Goal: Complete application form

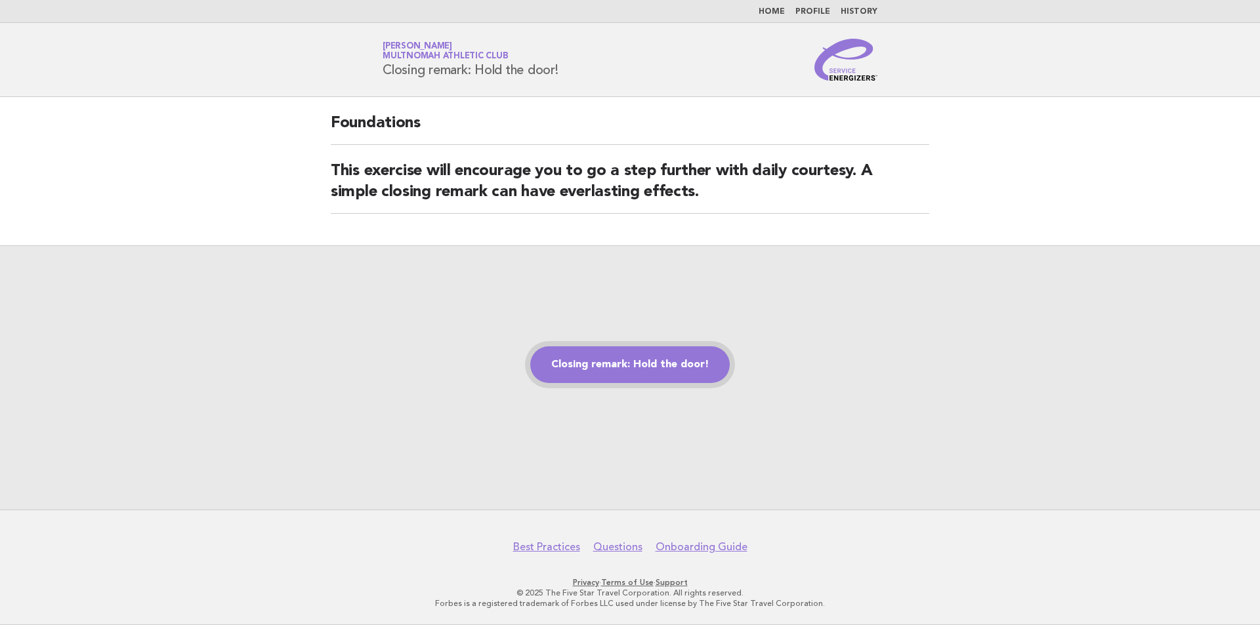
click at [629, 359] on link "Closing remark: Hold the door!" at bounding box center [629, 364] width 199 height 37
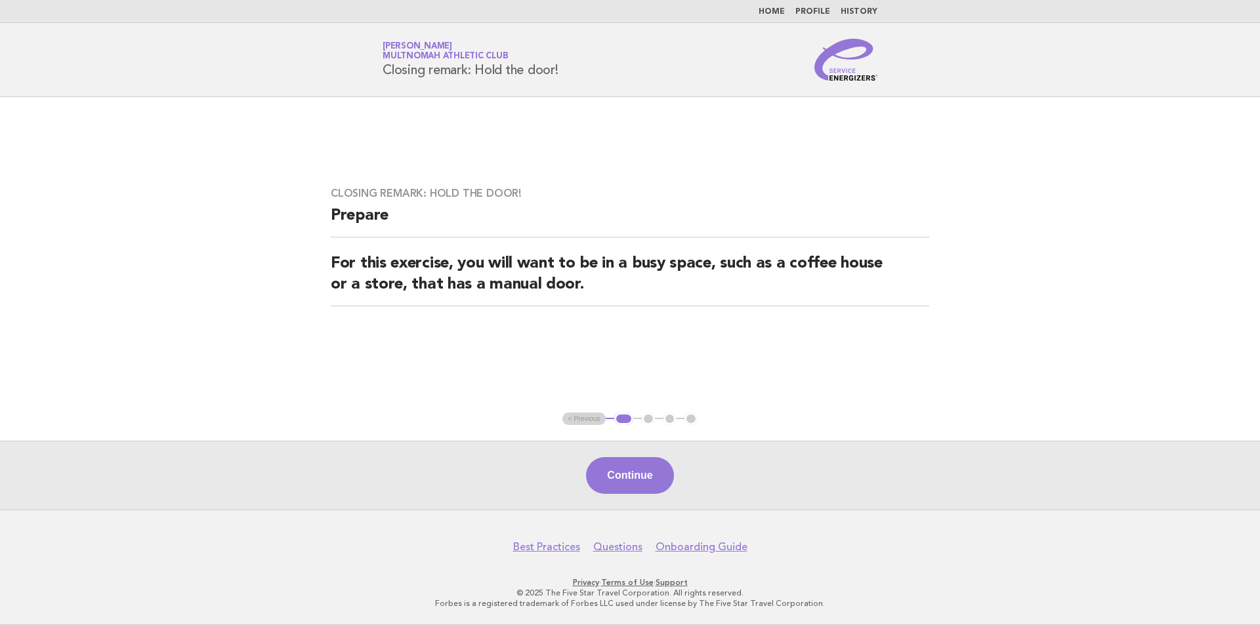
click at [618, 480] on button "Continue" at bounding box center [629, 475] width 87 height 37
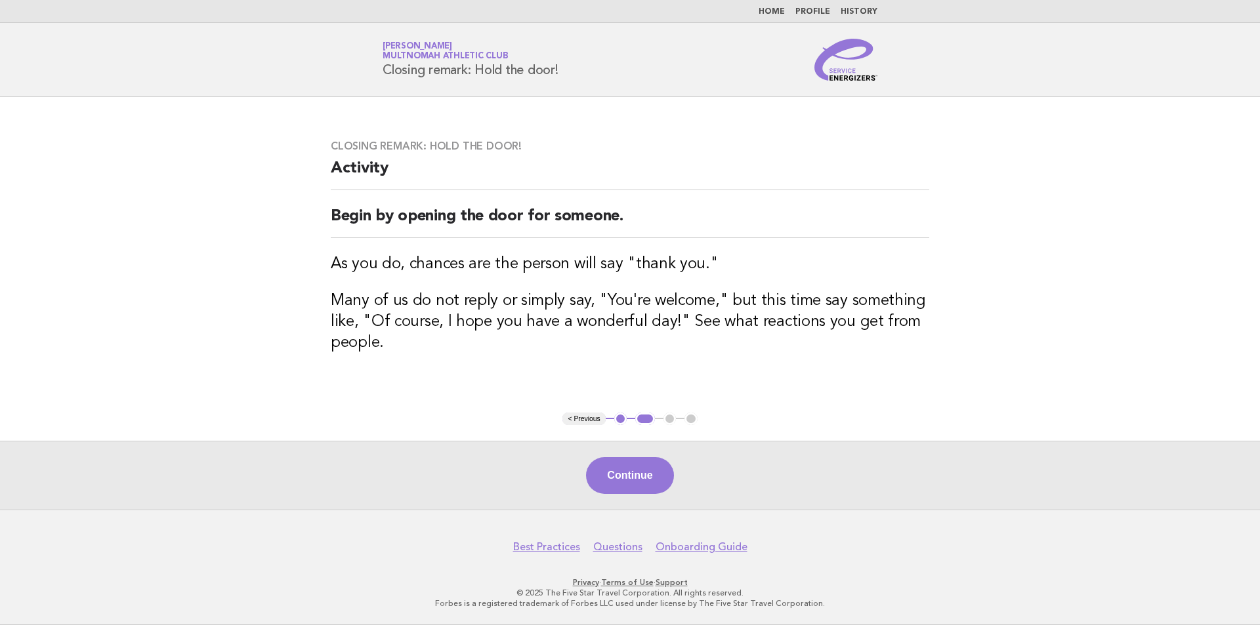
click at [618, 480] on button "Continue" at bounding box center [629, 475] width 87 height 37
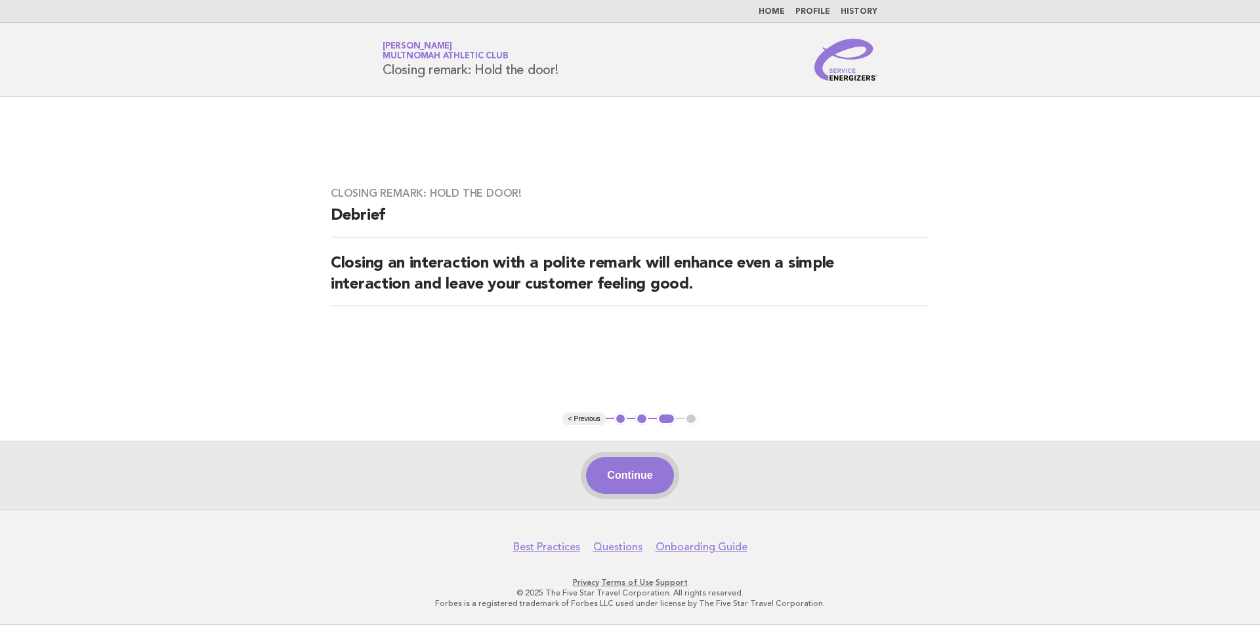
click at [628, 471] on button "Continue" at bounding box center [629, 475] width 87 height 37
